Goal: Task Accomplishment & Management: Use online tool/utility

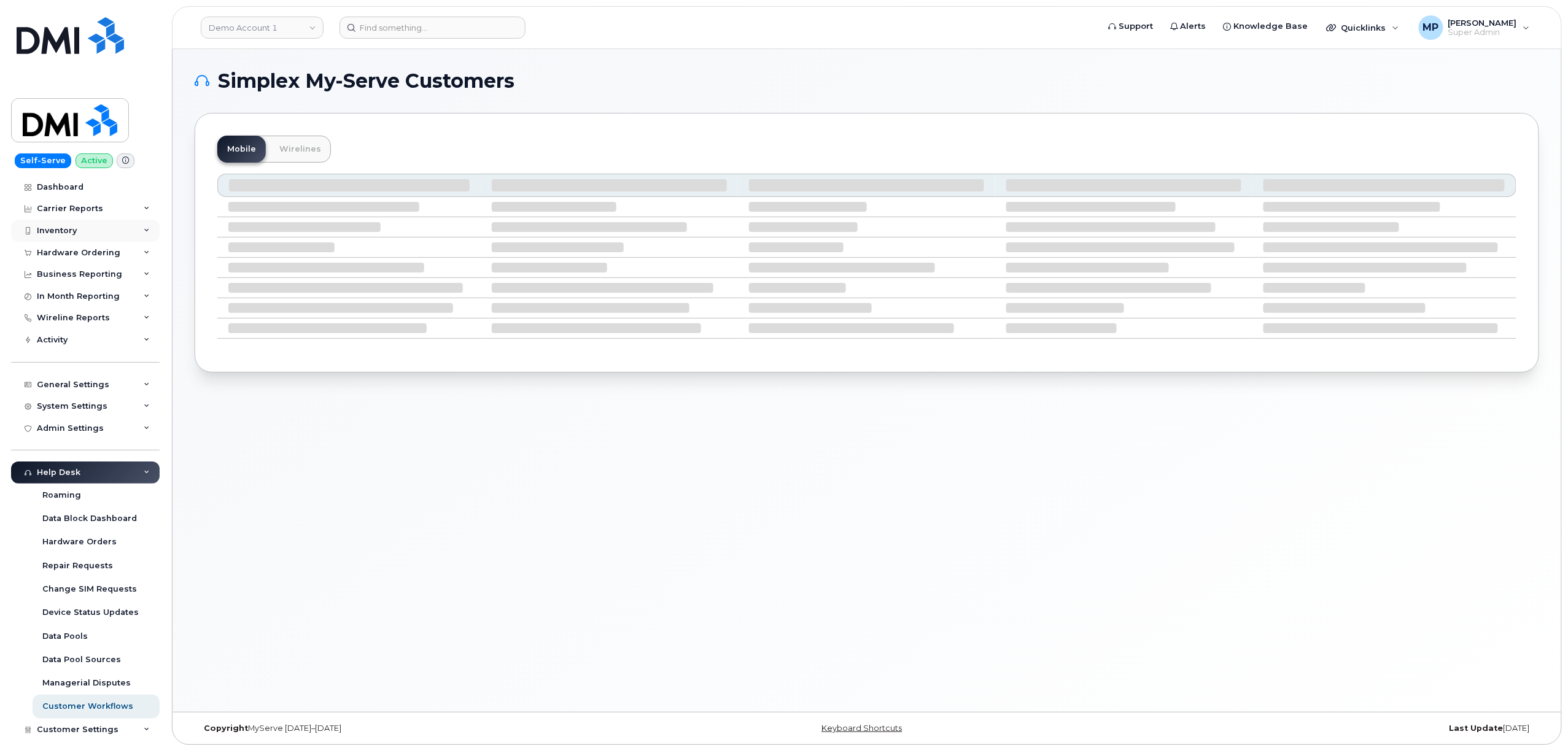
click at [59, 229] on div "Inventory" at bounding box center [56, 231] width 40 height 10
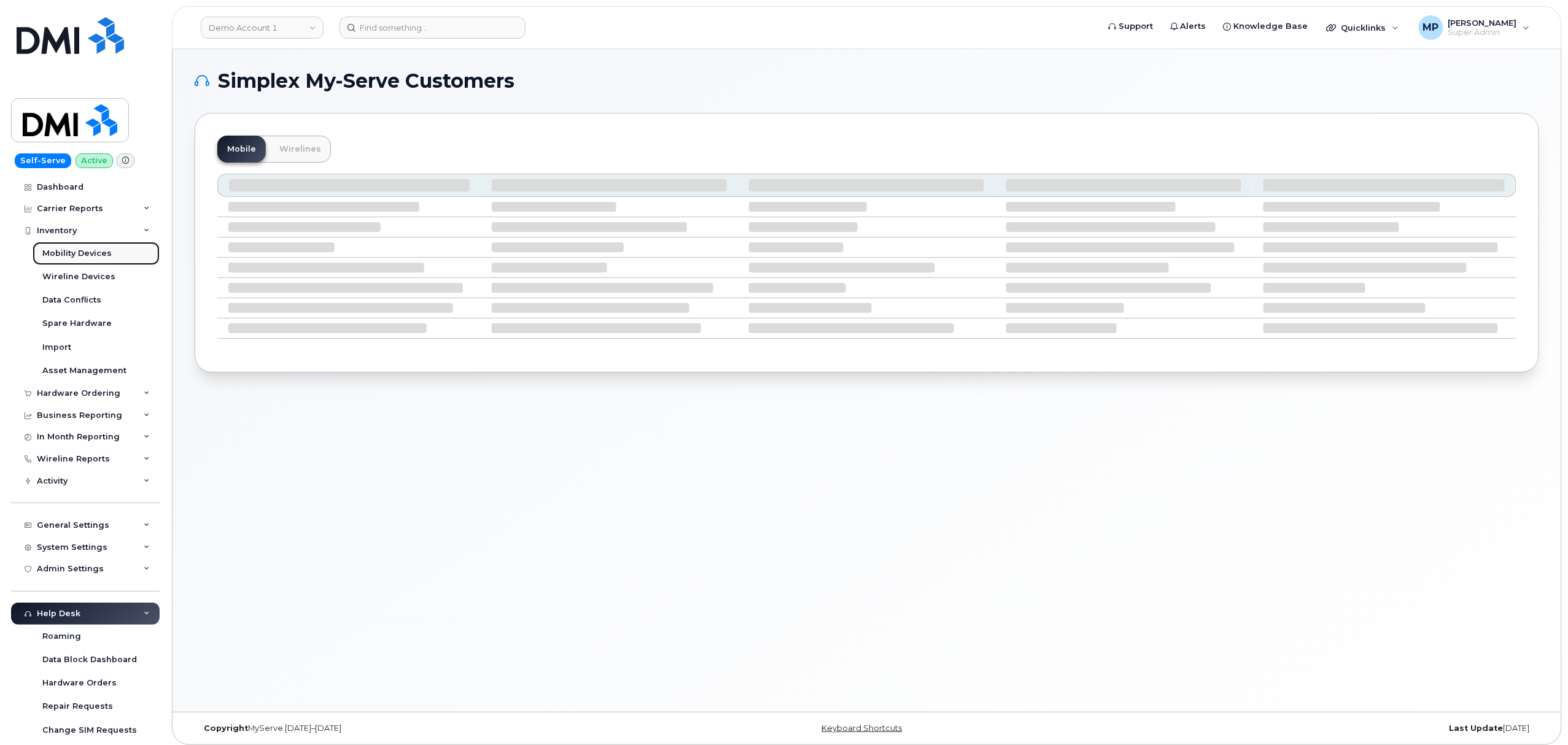
click at [56, 257] on div "Mobility Devices" at bounding box center [77, 253] width 69 height 11
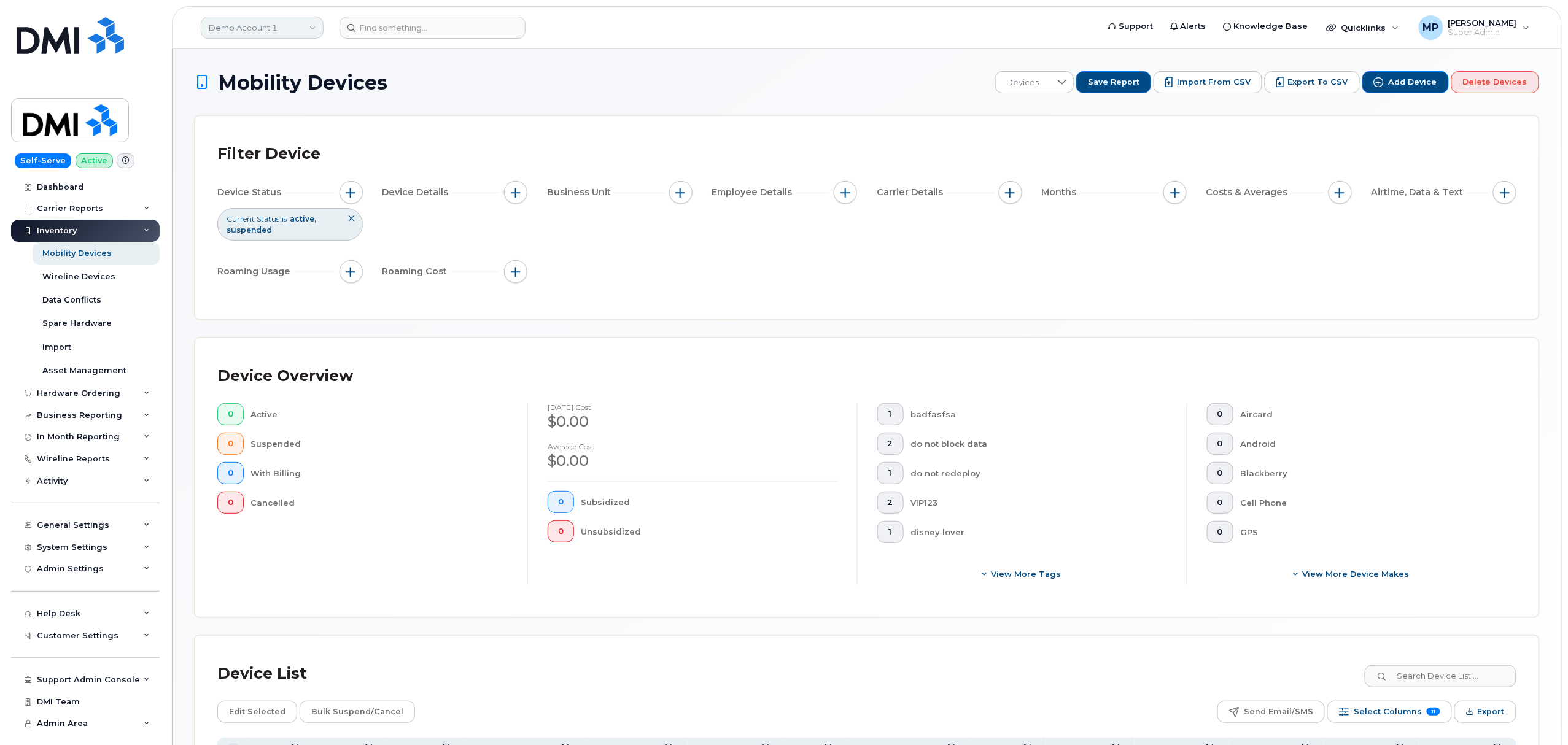
click at [255, 28] on link "Demo Account 1" at bounding box center [262, 27] width 123 height 22
type input "abm"
click at [246, 121] on span "ABM Krypton UAT" at bounding box center [248, 116] width 70 height 12
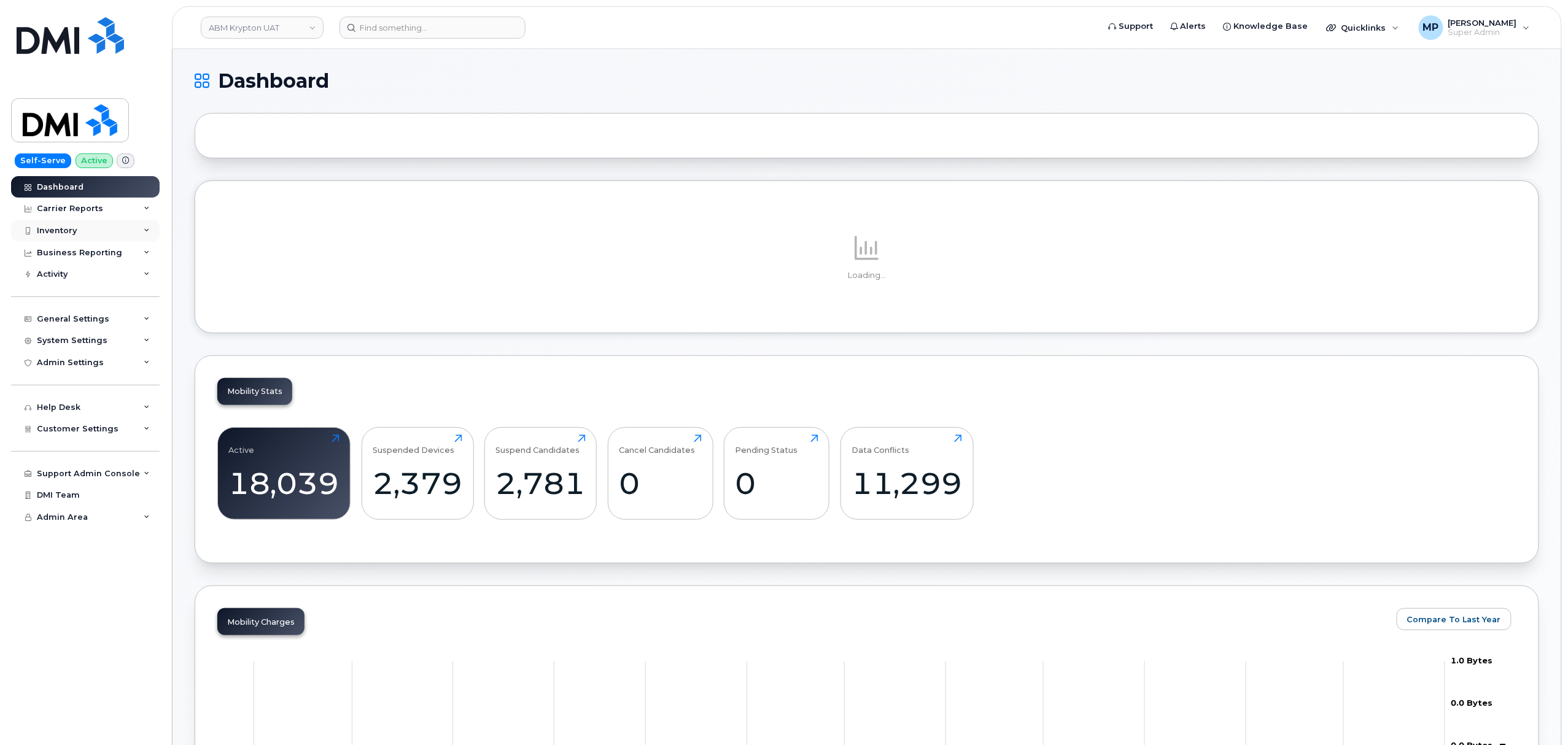
click at [50, 229] on div "Inventory" at bounding box center [56, 231] width 40 height 10
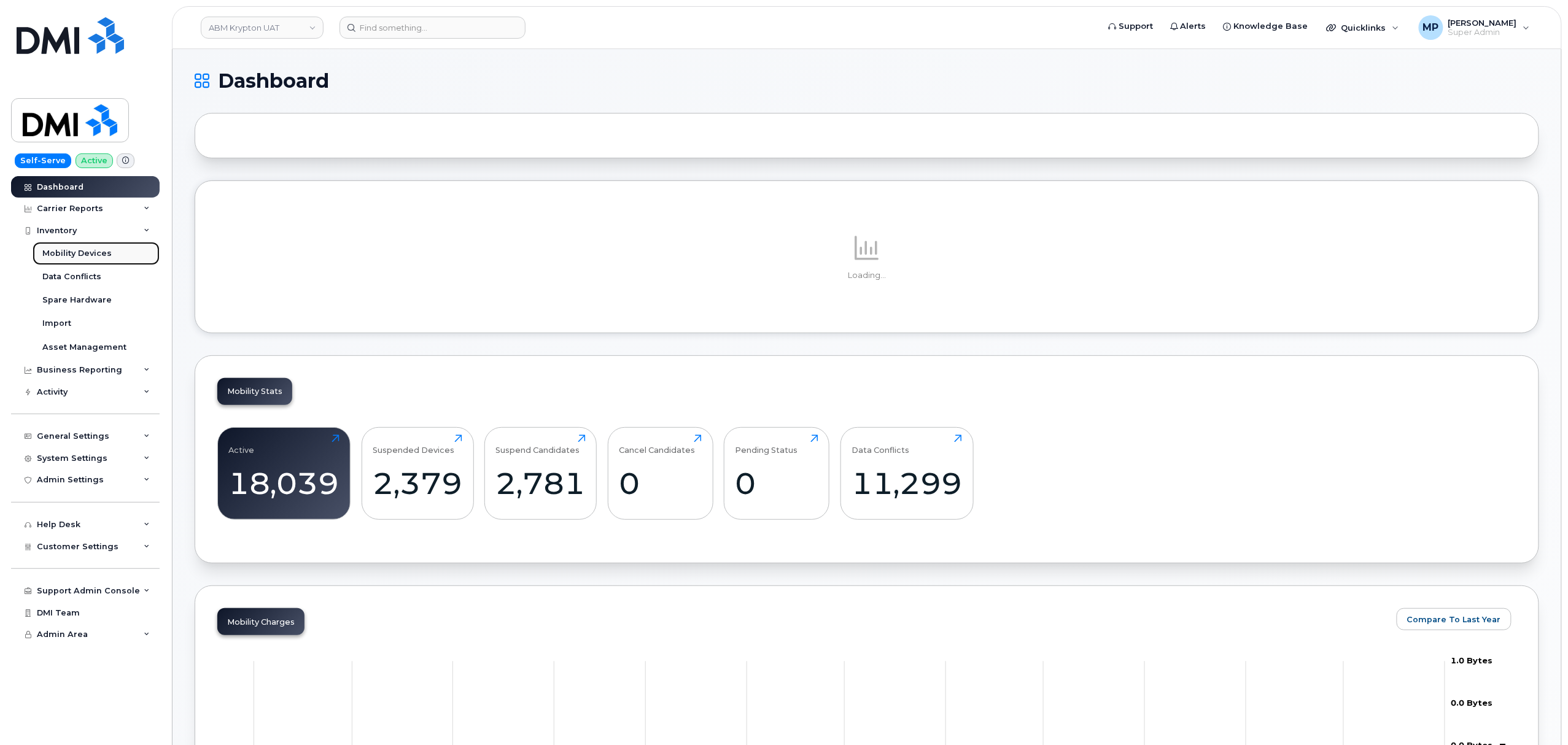
click at [53, 253] on div "Mobility Devices" at bounding box center [77, 253] width 69 height 11
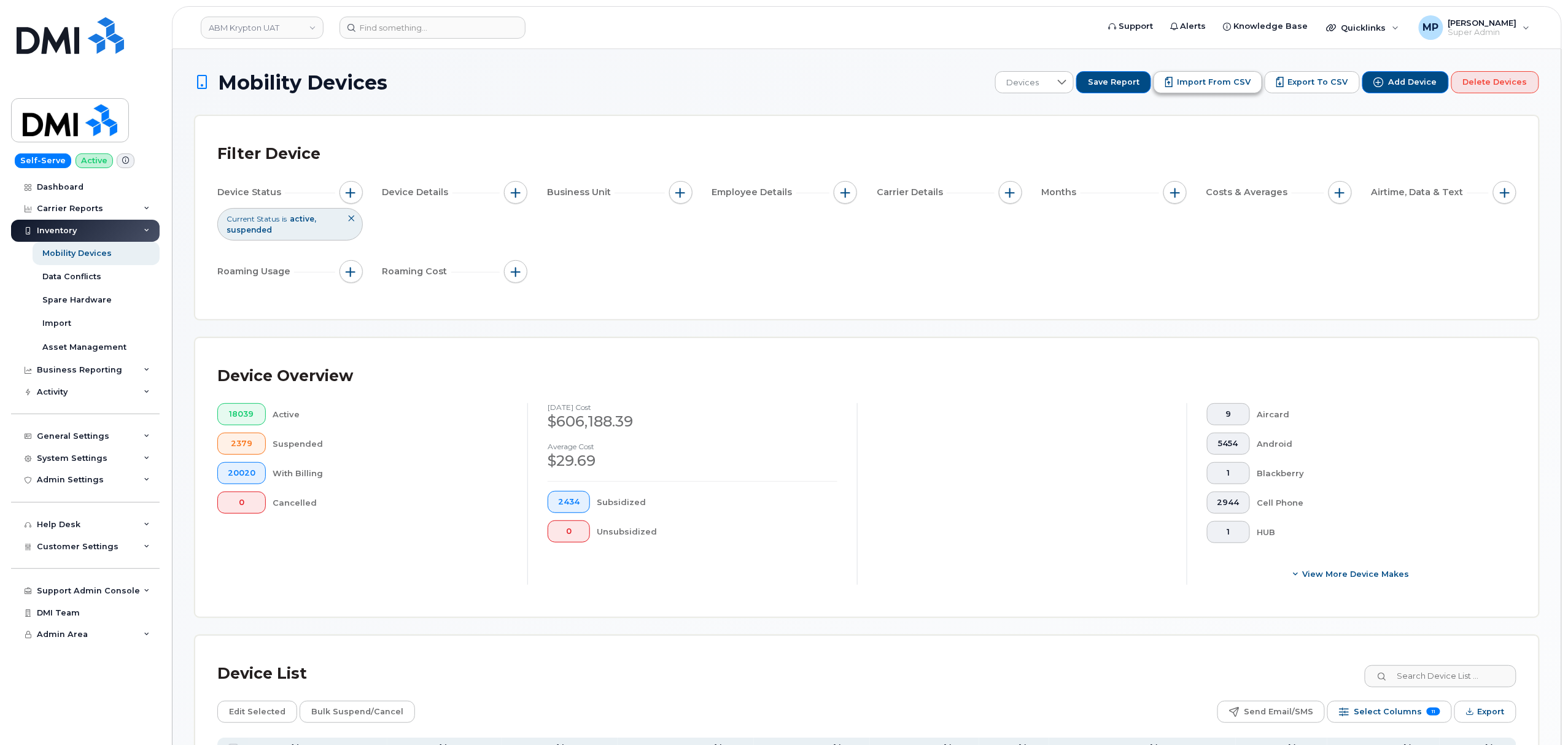
drag, startPoint x: 1209, startPoint y: 82, endPoint x: 1208, endPoint y: 92, distance: 10.0
click at [1208, 82] on span "Import from CSV" at bounding box center [1213, 82] width 74 height 11
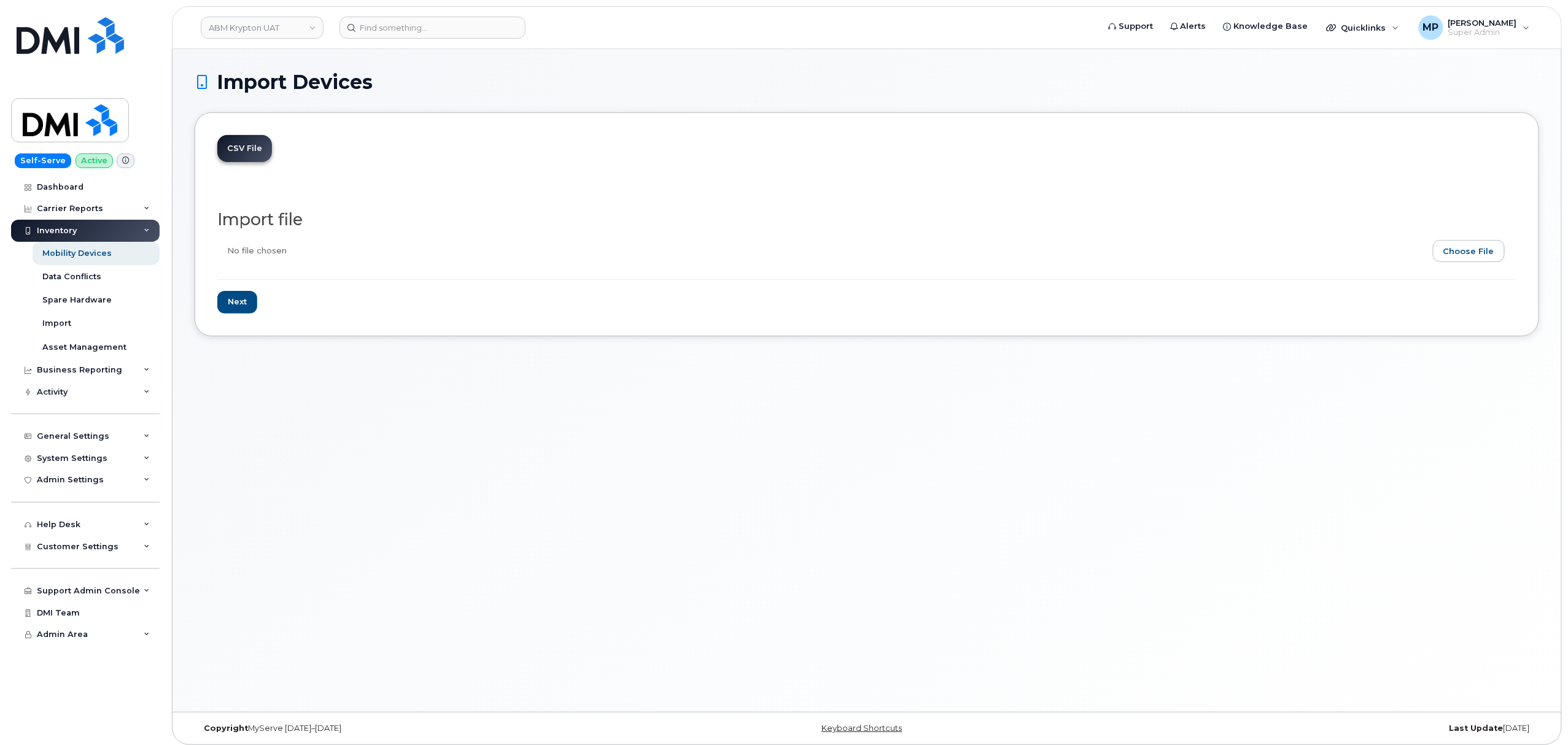
click at [1448, 256] on input "file" at bounding box center [861, 254] width 1289 height 28
type input "C:\fakepath\ABM Krypton BU assignments updated.csv"
click at [239, 303] on input "Next" at bounding box center [237, 302] width 40 height 23
type input "Loading..."
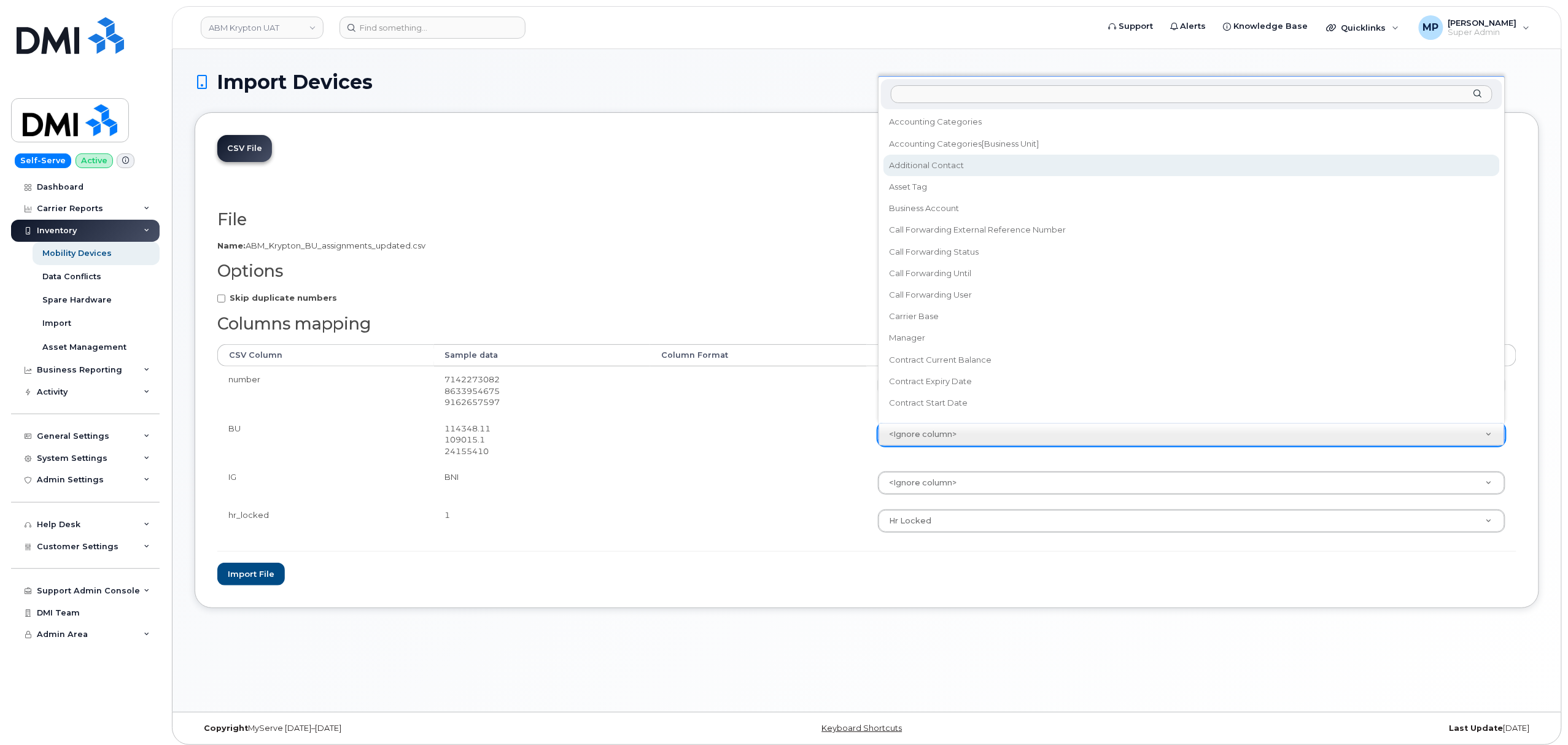
select select "accounting_categories[Business Unit]"
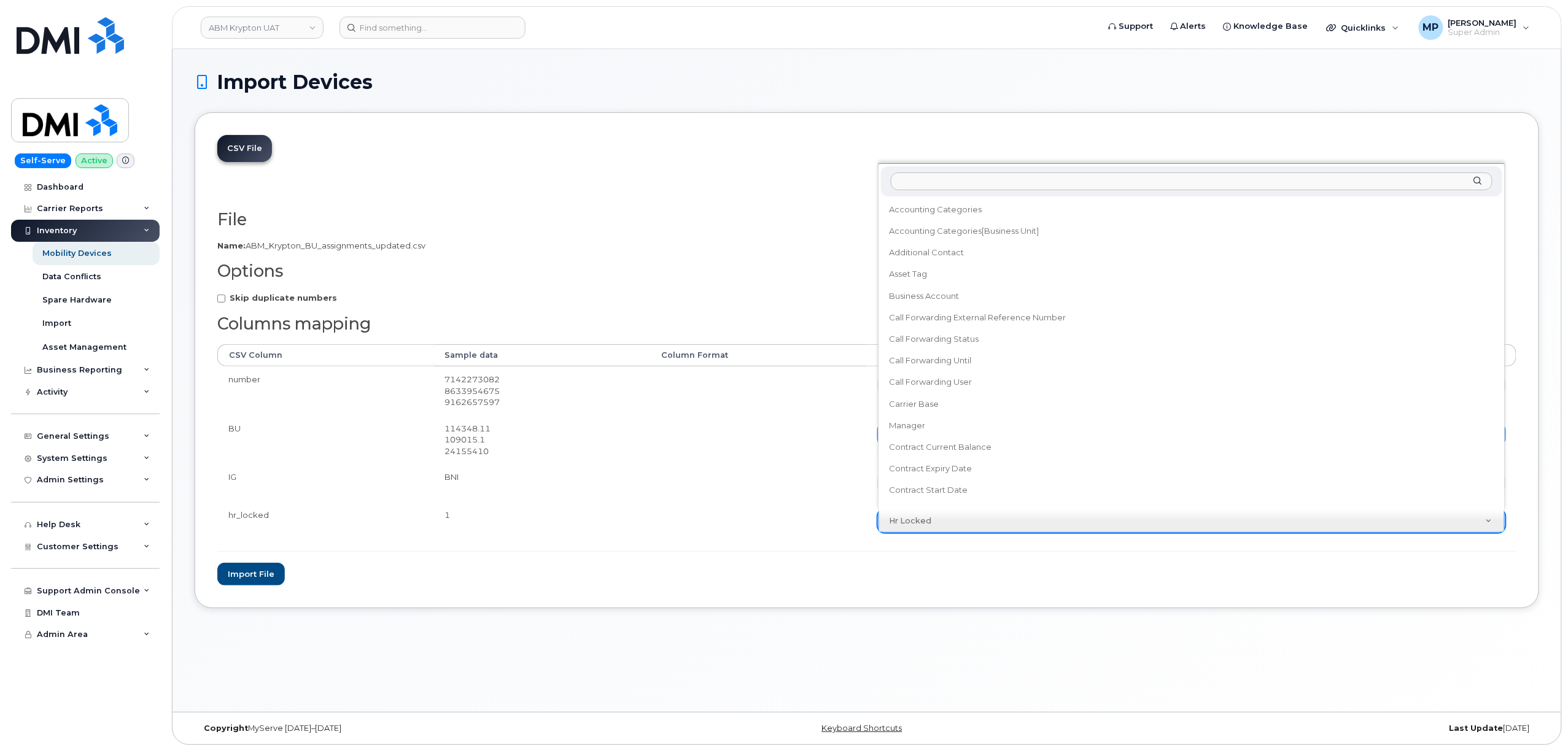
scroll to position [207, 0]
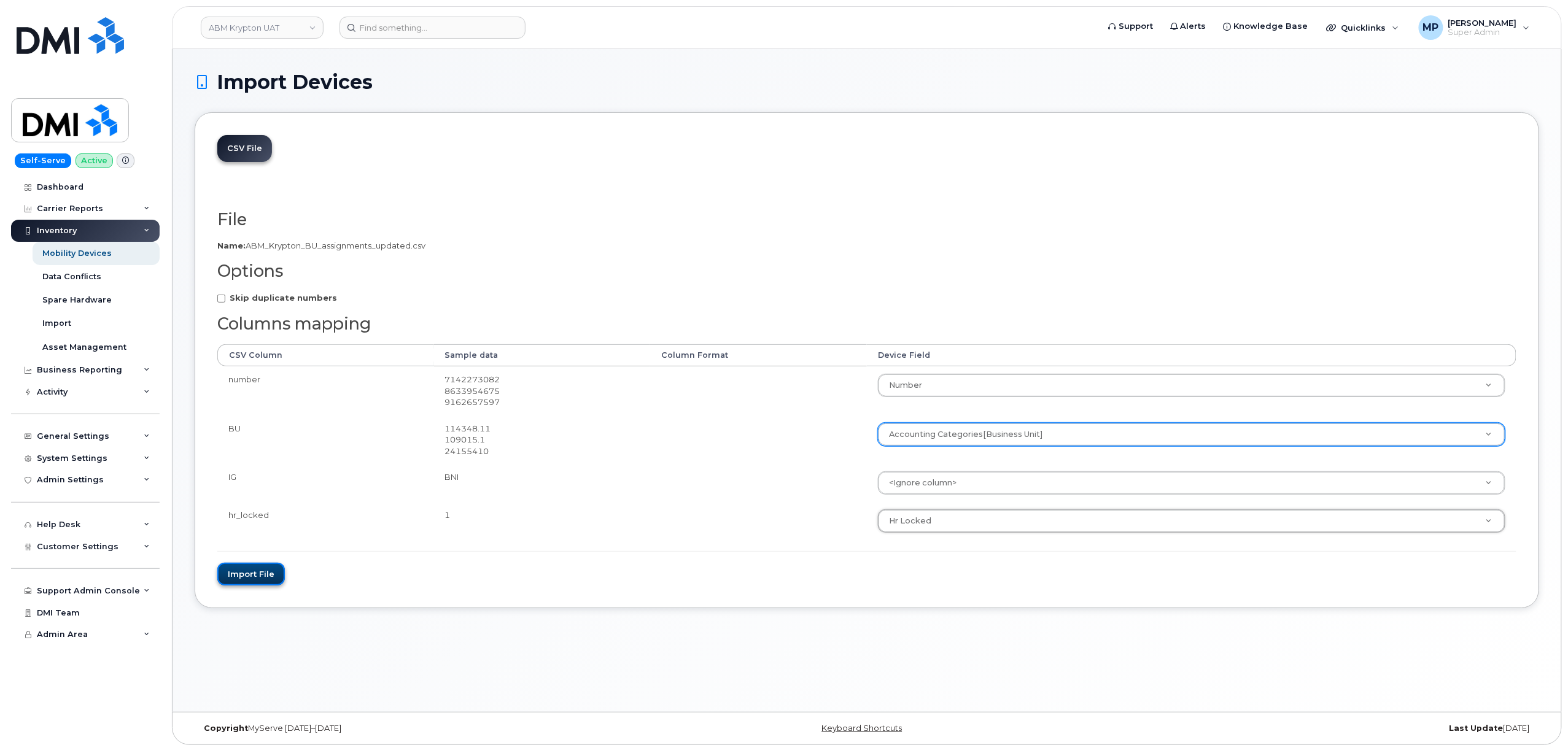
click at [253, 576] on button "Import file" at bounding box center [251, 574] width 68 height 23
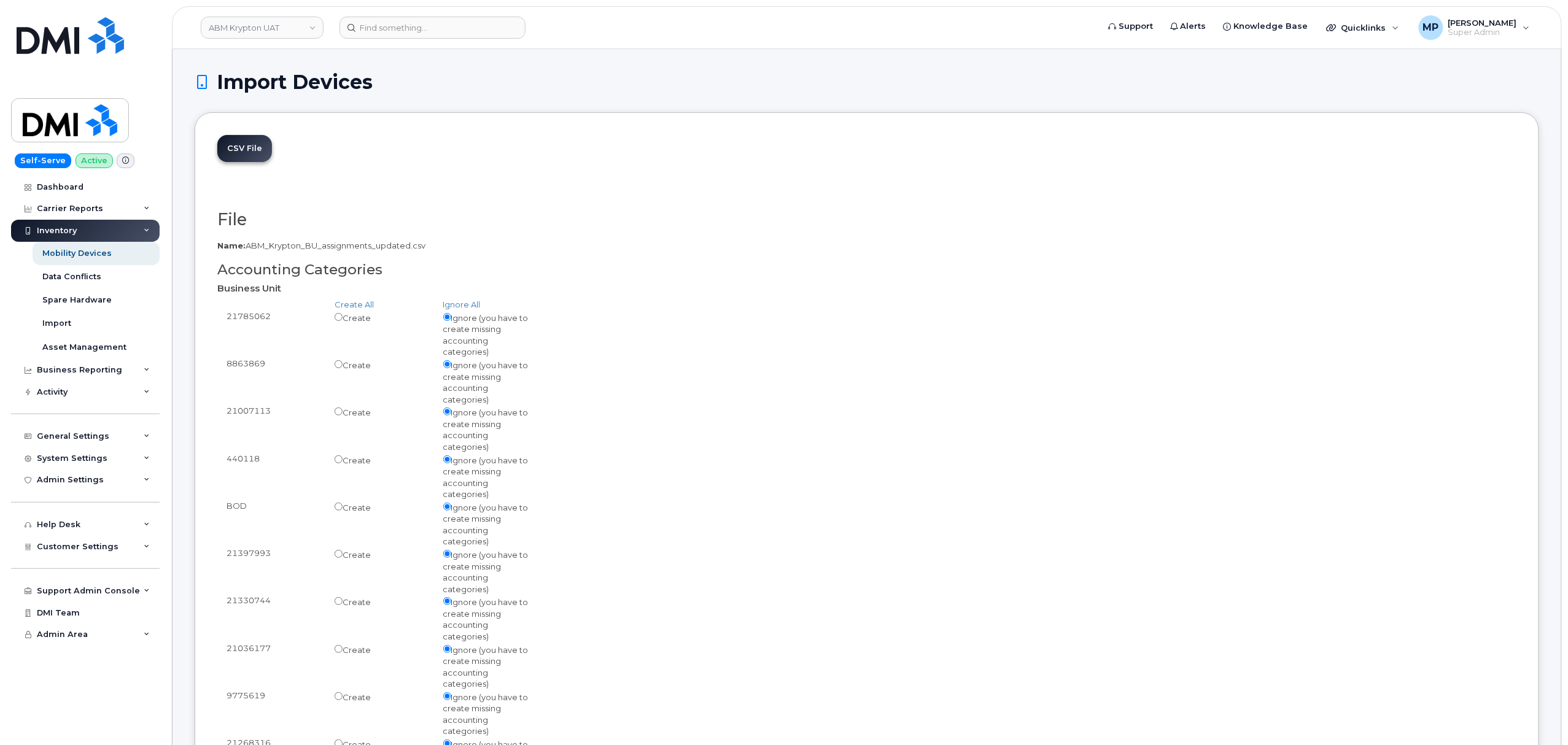
drag, startPoint x: 474, startPoint y: 194, endPoint x: 469, endPoint y: 199, distance: 7.1
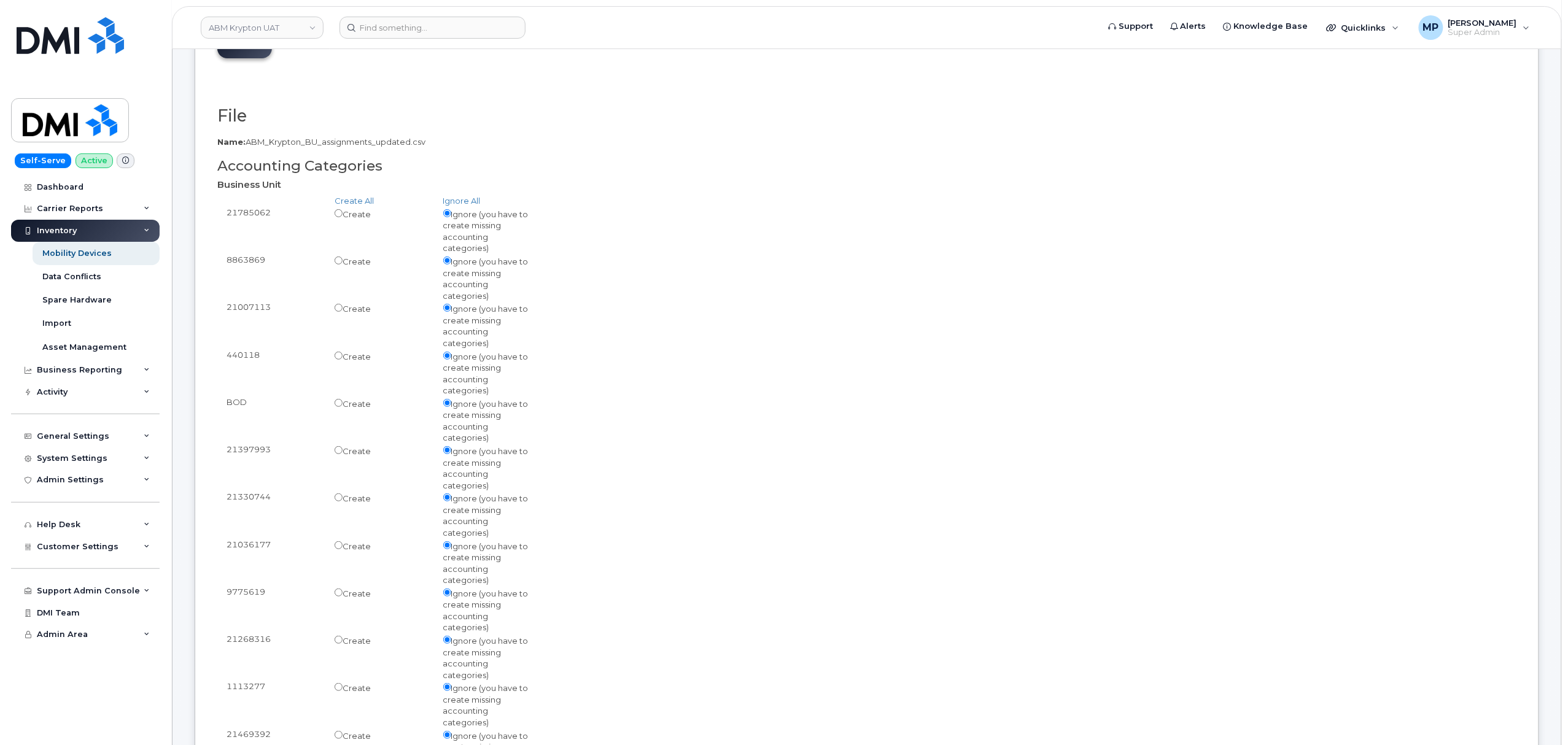
scroll to position [96, 0]
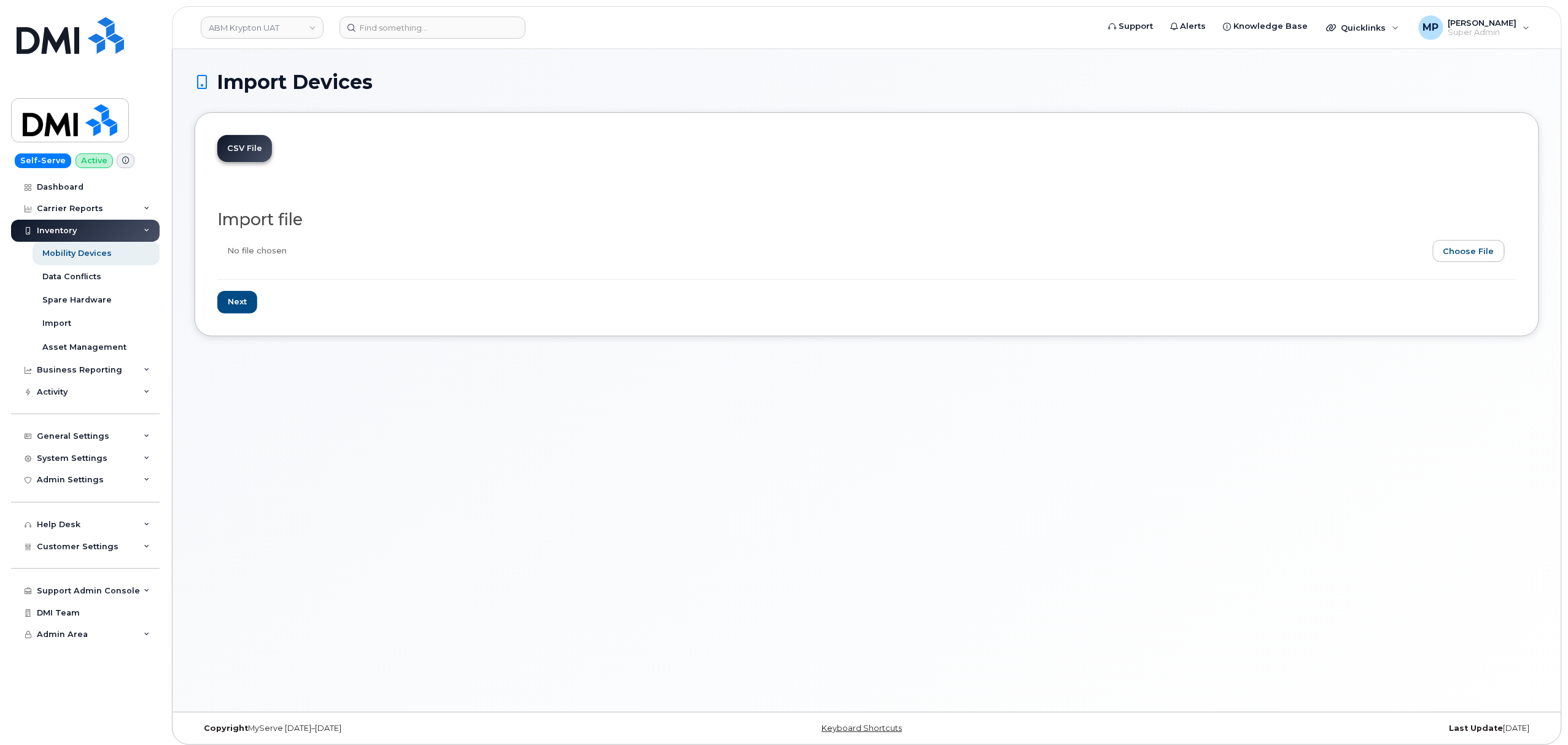
click at [1476, 246] on input "file" at bounding box center [861, 254] width 1289 height 28
type input "C:\fakepath\ABM Krypton BU assignments updated.csv"
click at [237, 303] on input "Next" at bounding box center [237, 302] width 40 height 23
type input "Loading..."
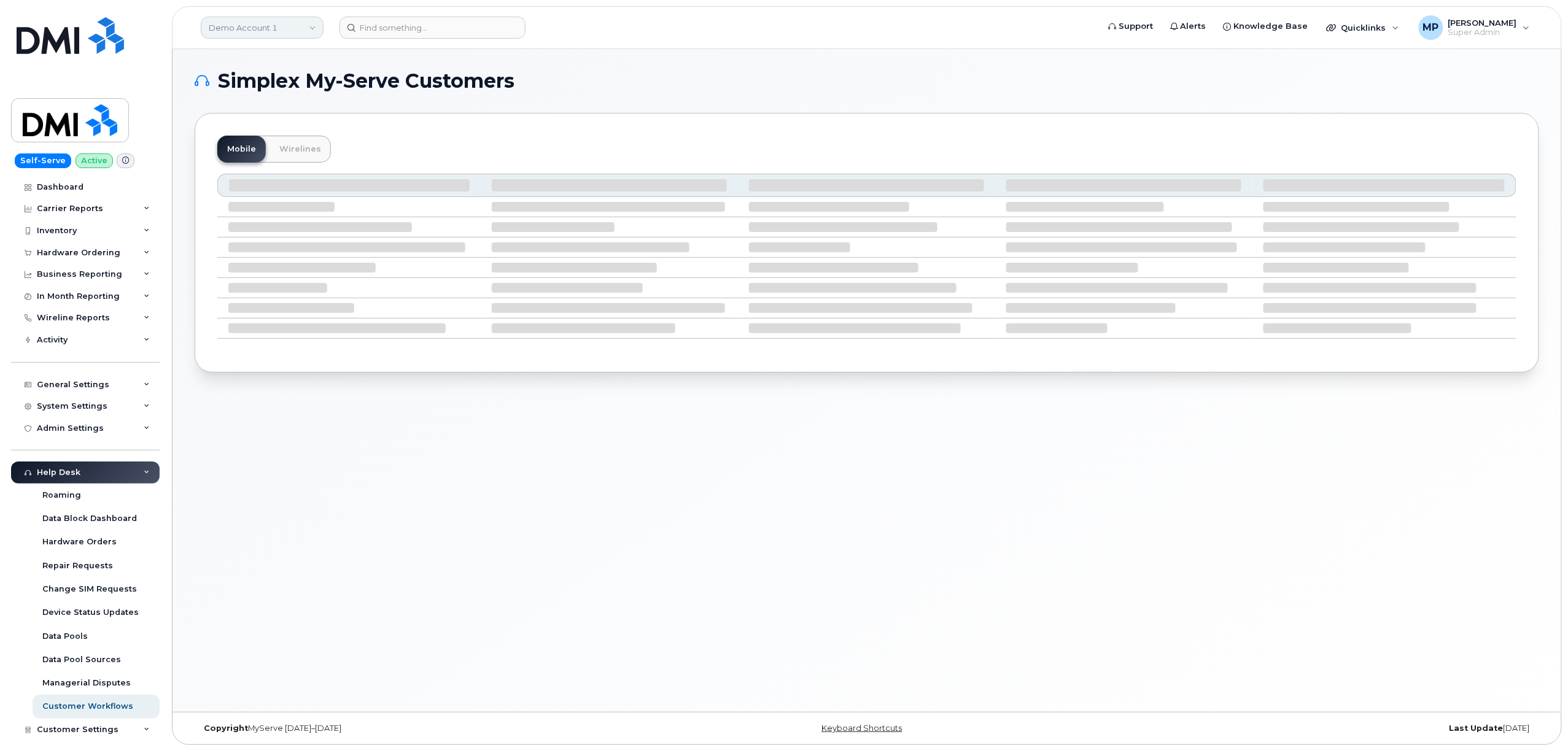
click at [271, 23] on link "Demo Account 1" at bounding box center [262, 27] width 123 height 22
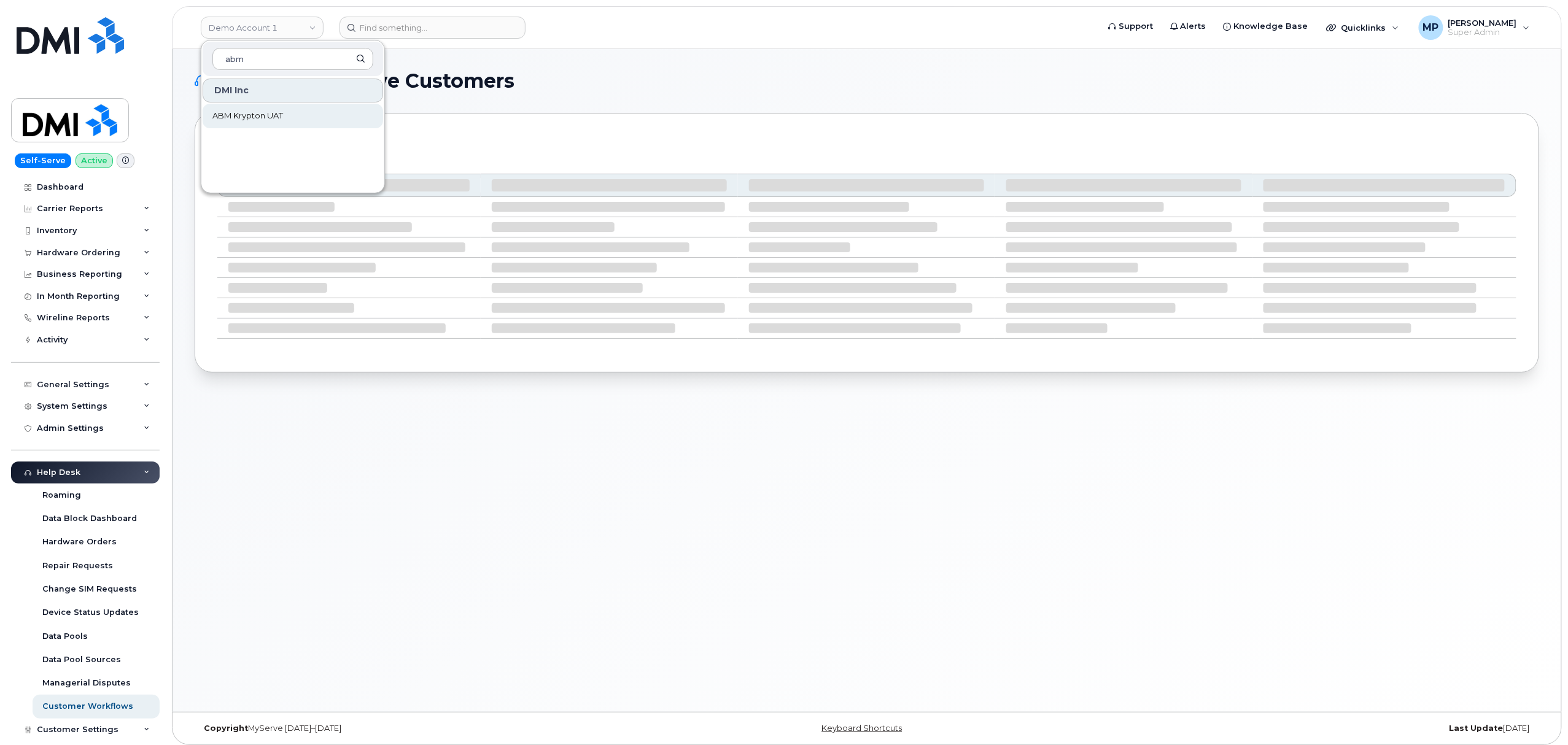
type input "abm"
click at [266, 121] on span "ABM Krypton UAT" at bounding box center [248, 116] width 70 height 12
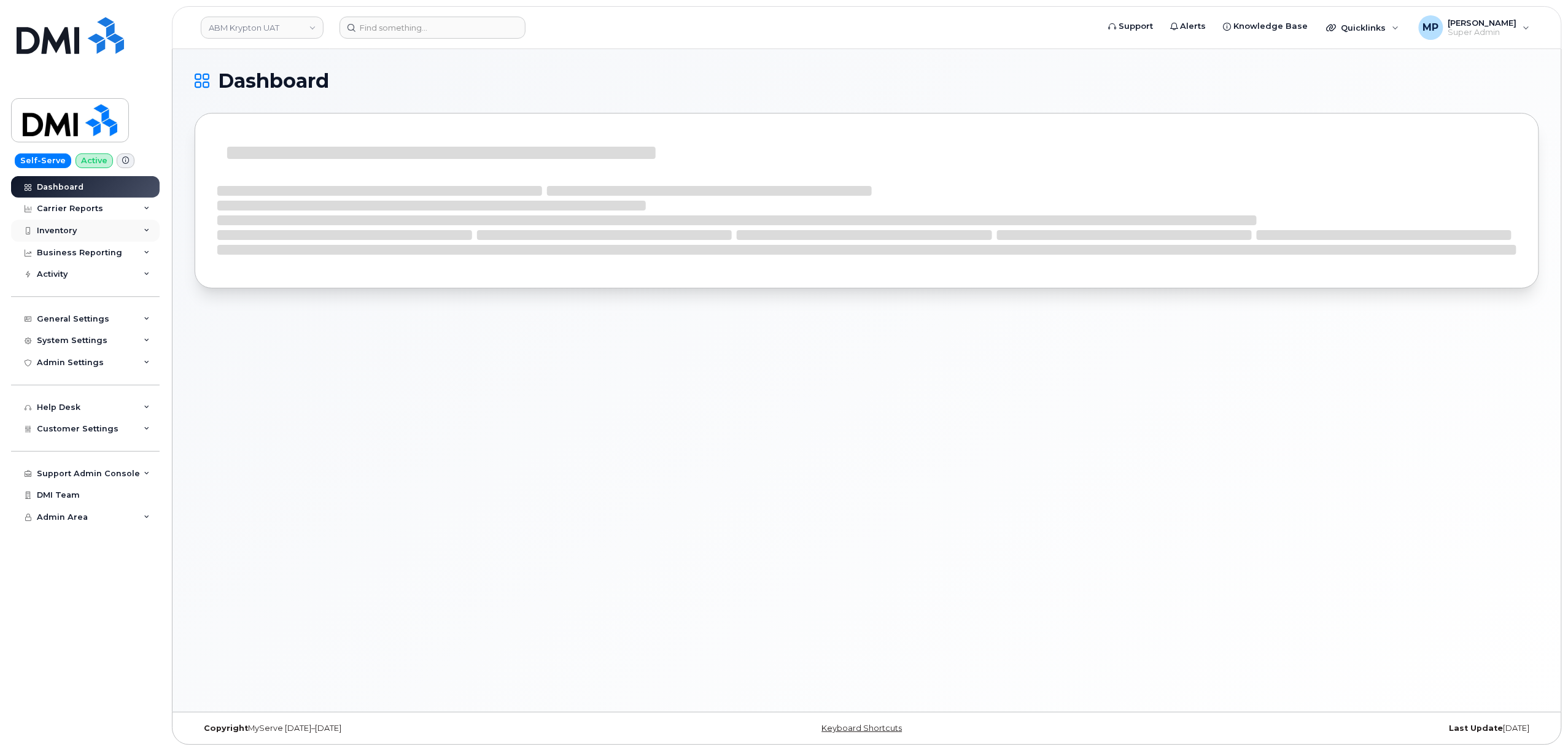
click at [64, 229] on div "Inventory" at bounding box center [56, 231] width 40 height 10
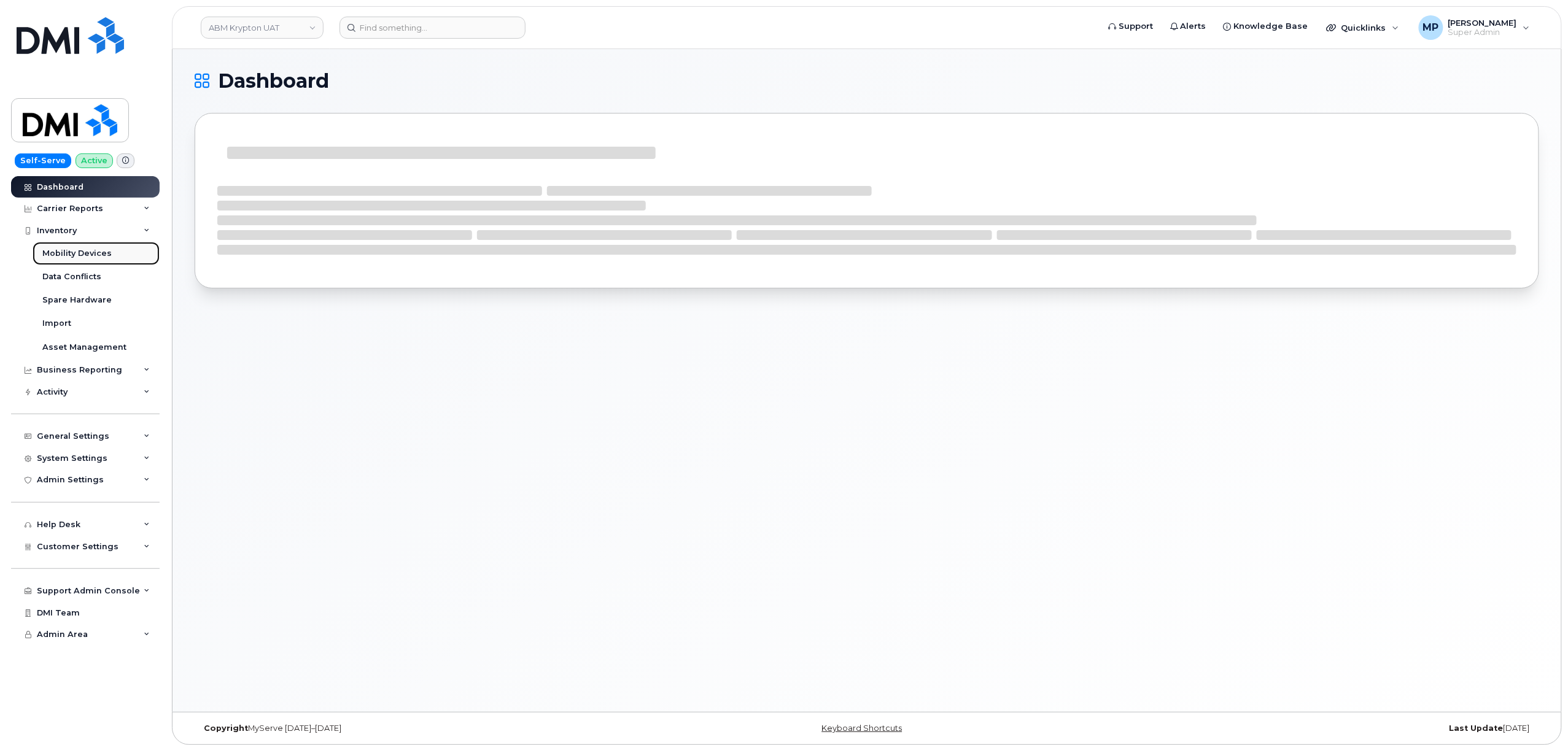
click at [62, 251] on div "Mobility Devices" at bounding box center [77, 253] width 69 height 11
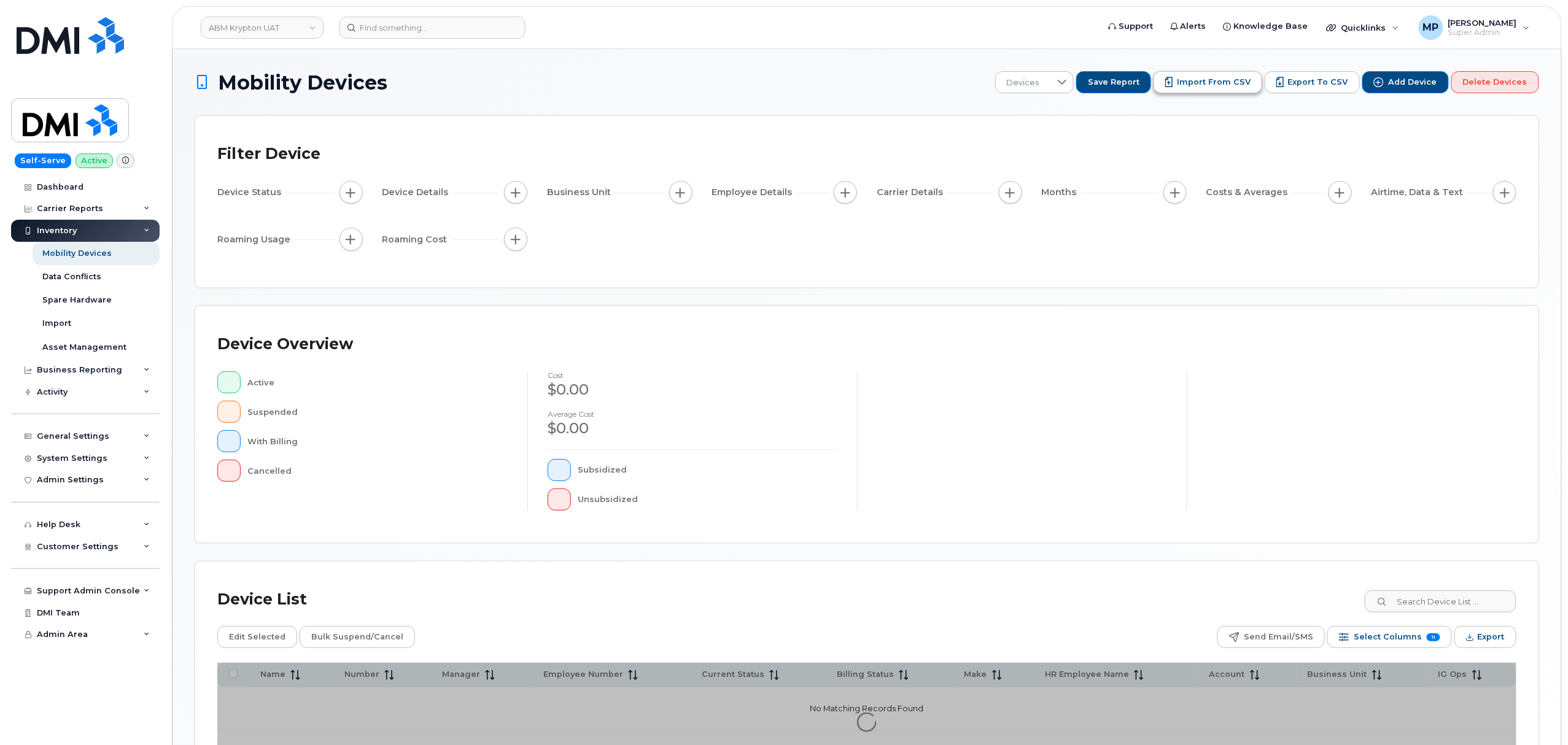
click at [1203, 80] on span "Import from CSV" at bounding box center [1213, 82] width 74 height 11
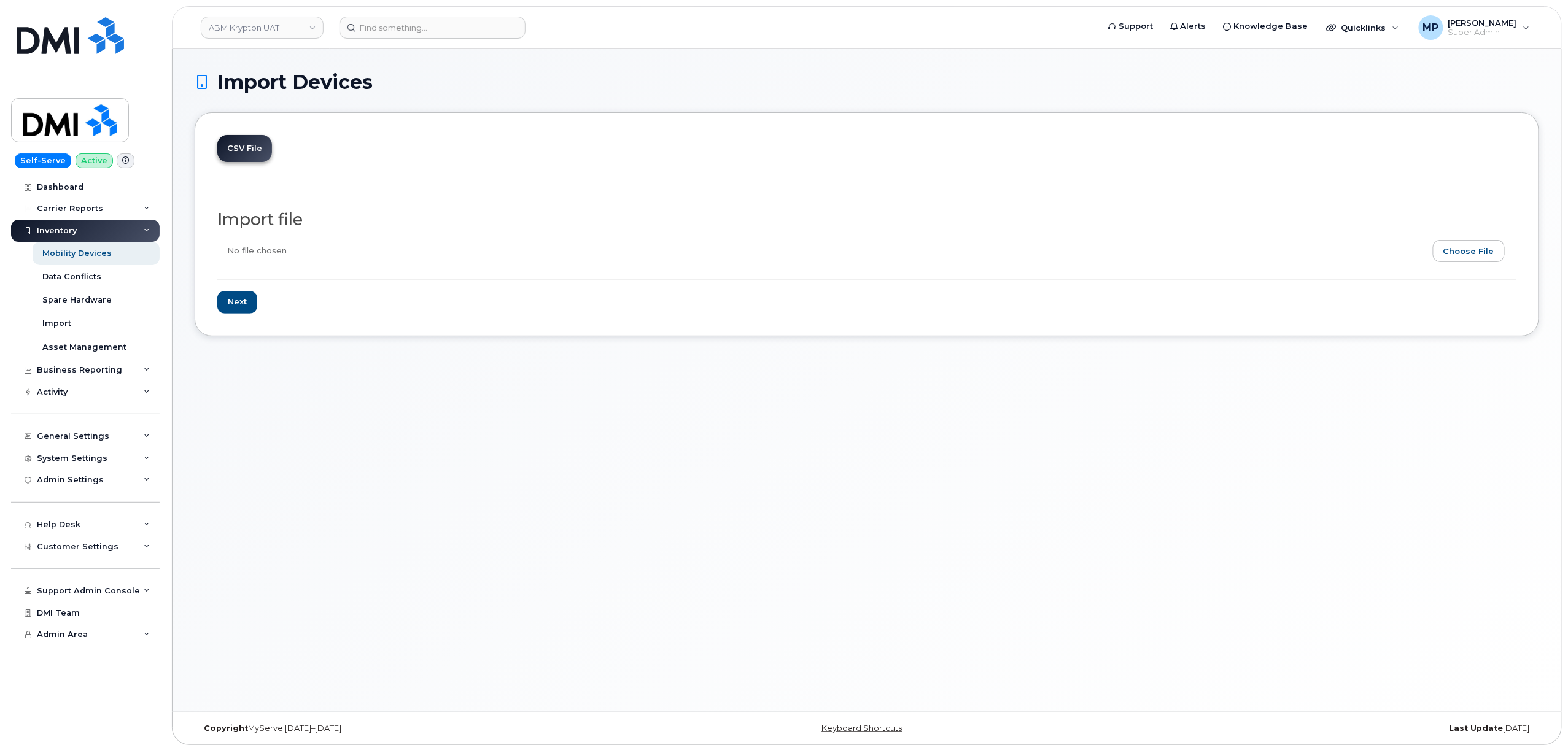
click at [1486, 255] on input "file" at bounding box center [861, 254] width 1289 height 28
type input "C:\fakepath\ABM Krypton BU assignments updated.csv"
click at [243, 308] on input "Next" at bounding box center [237, 302] width 40 height 23
type input "Loading..."
